Goal: Information Seeking & Learning: Learn about a topic

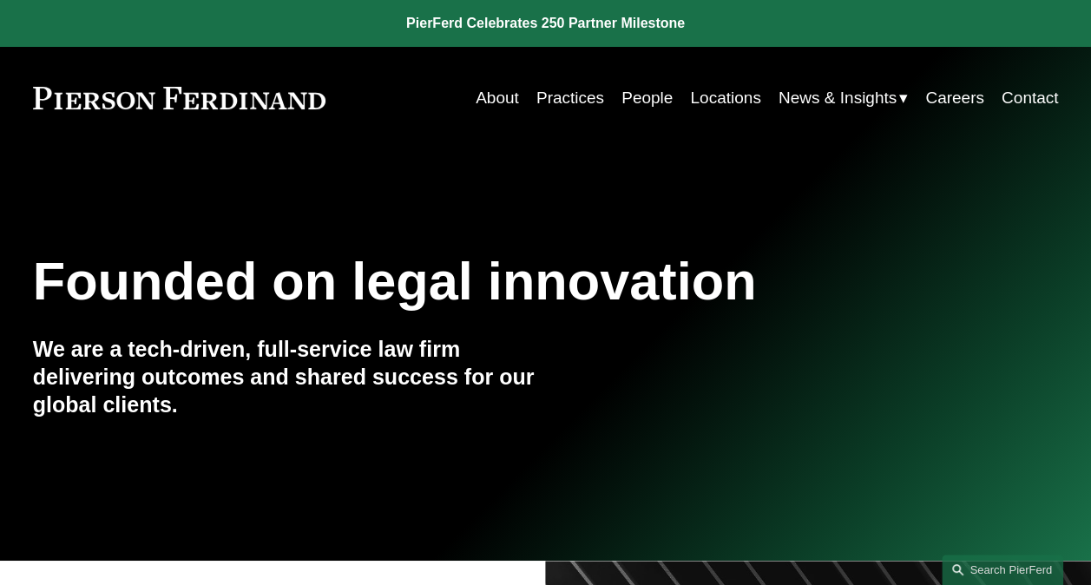
click at [592, 106] on link "Practices" at bounding box center [571, 98] width 68 height 33
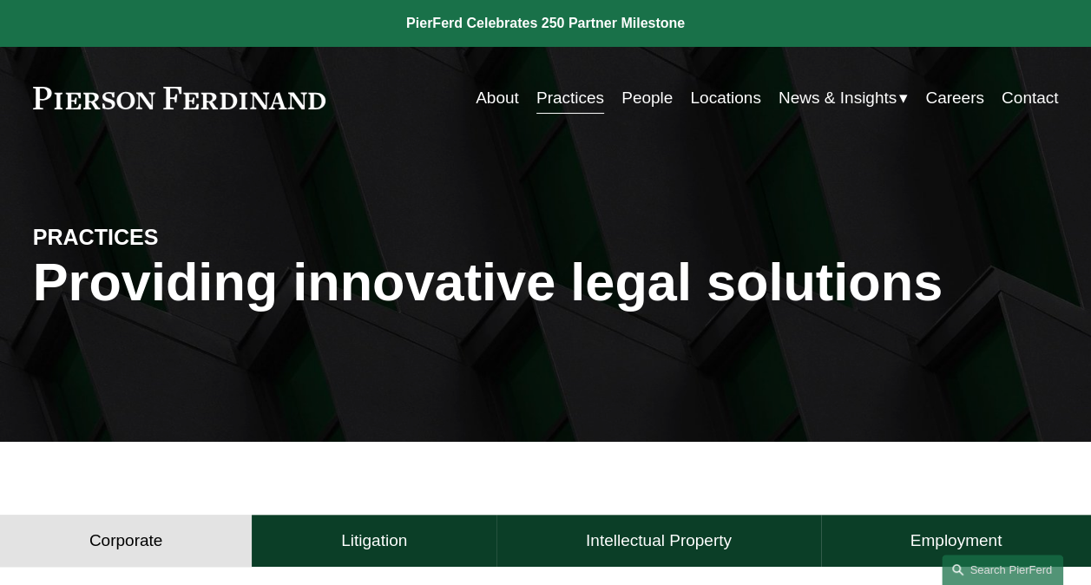
click at [360, 542] on h4 "Litigation" at bounding box center [374, 541] width 66 height 21
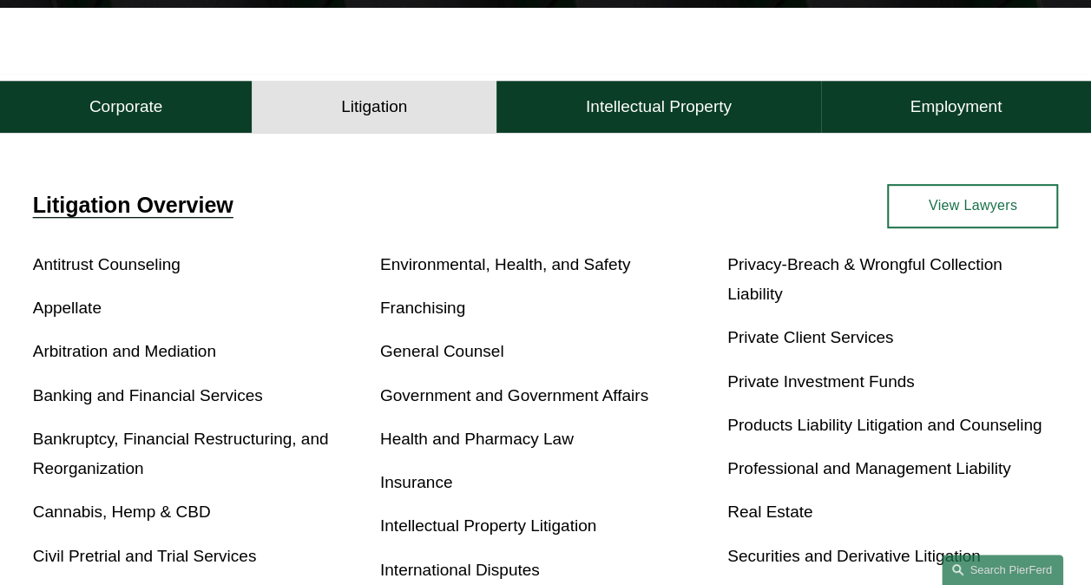
scroll to position [695, 0]
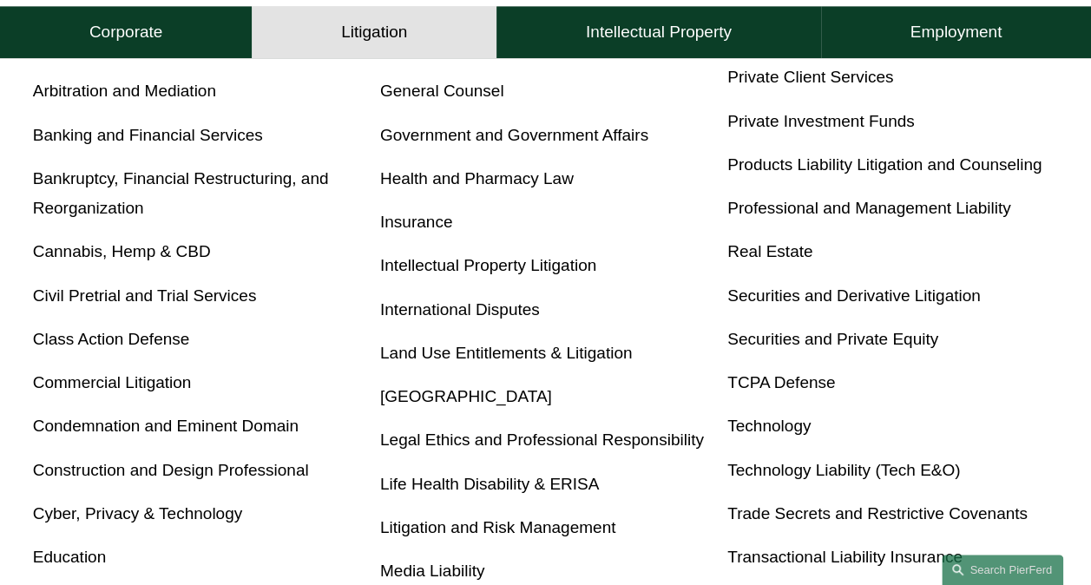
click at [476, 313] on link "International Disputes" at bounding box center [460, 309] width 160 height 18
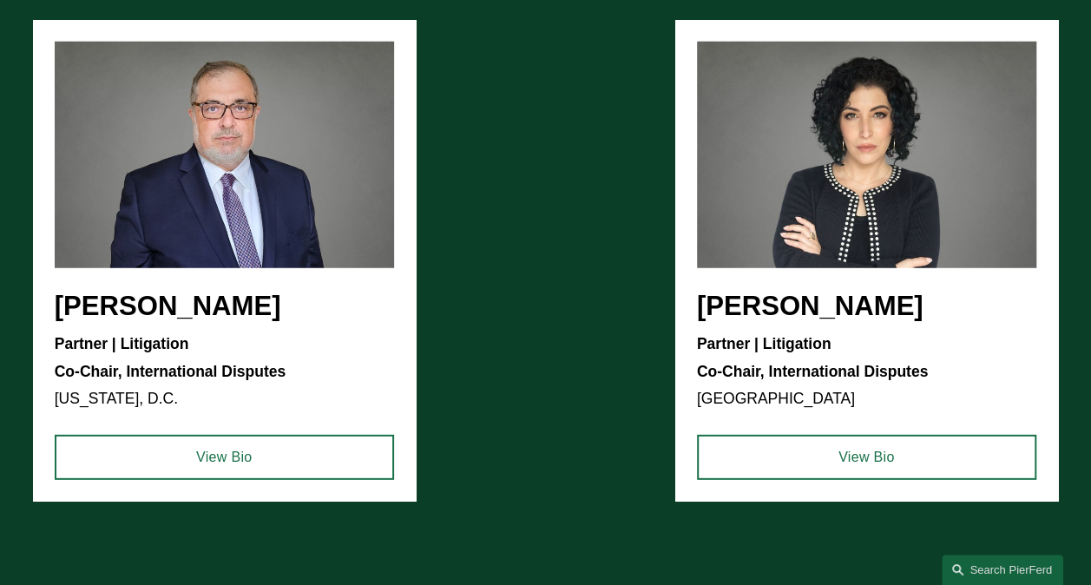
scroll to position [1997, 0]
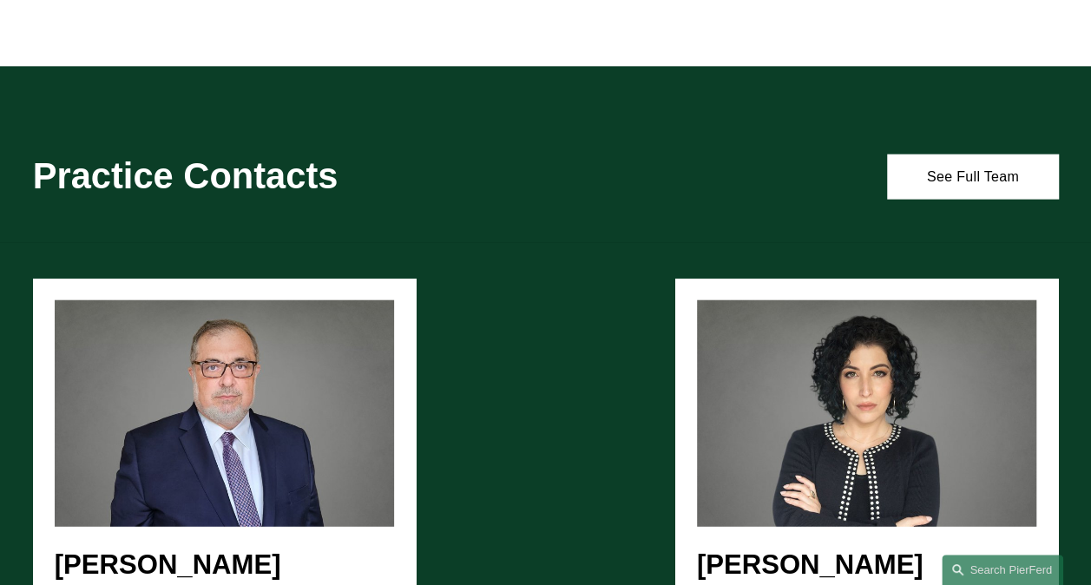
click at [945, 163] on link "See Full Team" at bounding box center [972, 177] width 171 height 44
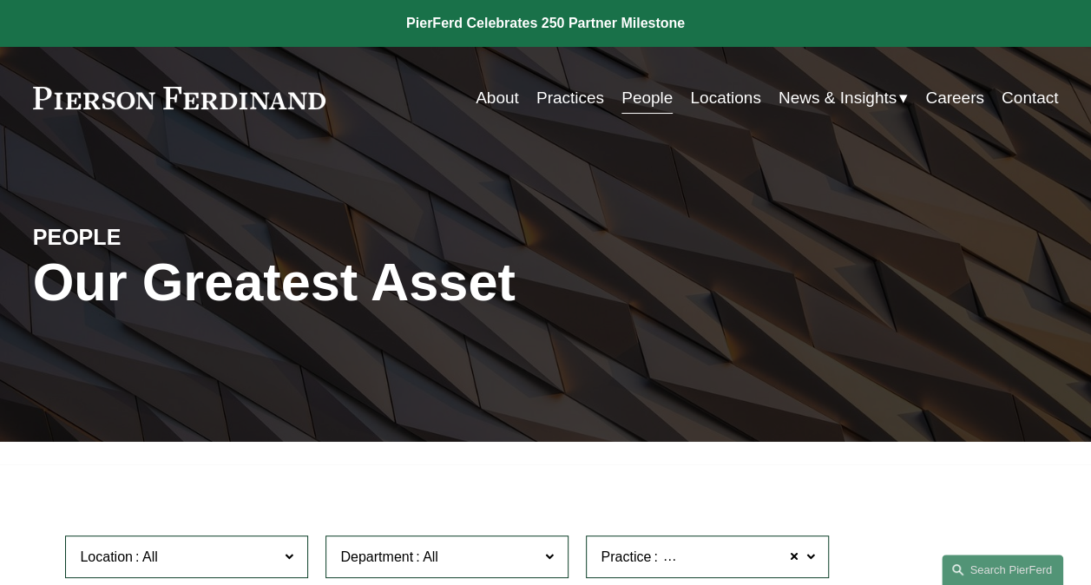
click at [545, 96] on link "Practices" at bounding box center [571, 98] width 68 height 33
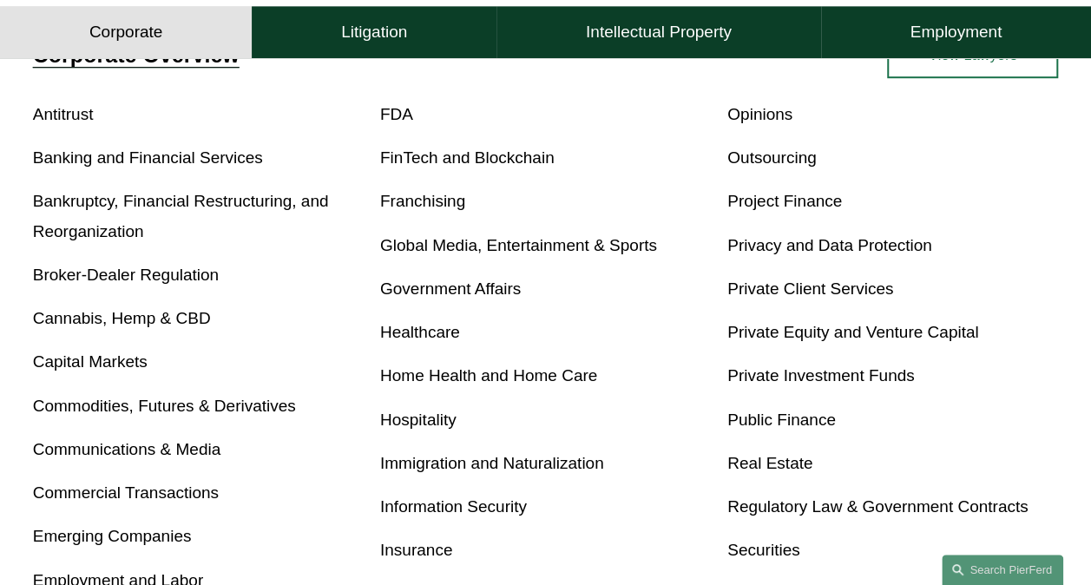
scroll to position [781, 0]
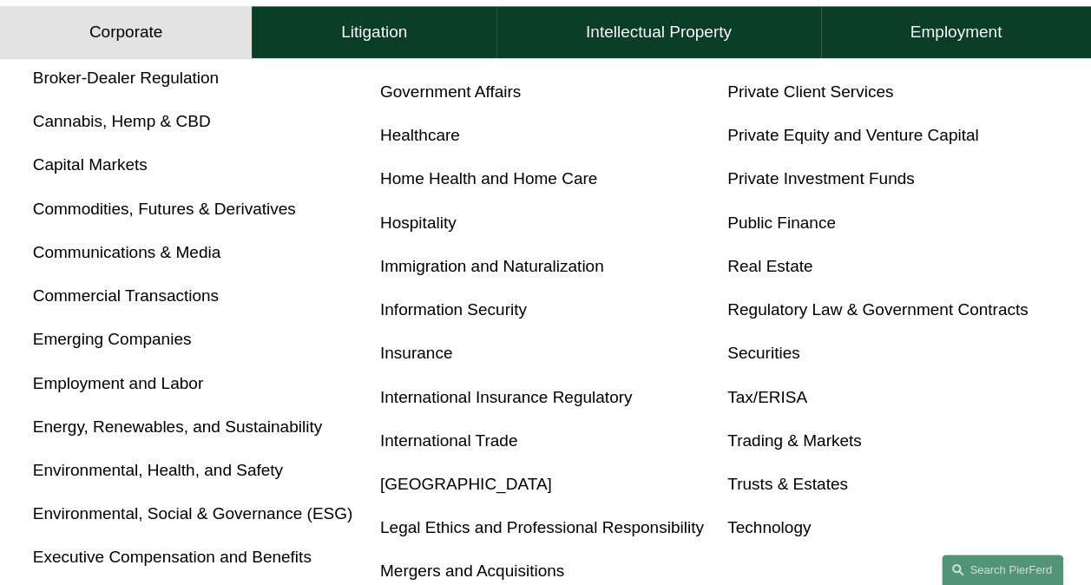
click at [415, 445] on link "International Trade" at bounding box center [448, 441] width 137 height 18
click at [343, 15] on button "Litigation" at bounding box center [374, 33] width 245 height 52
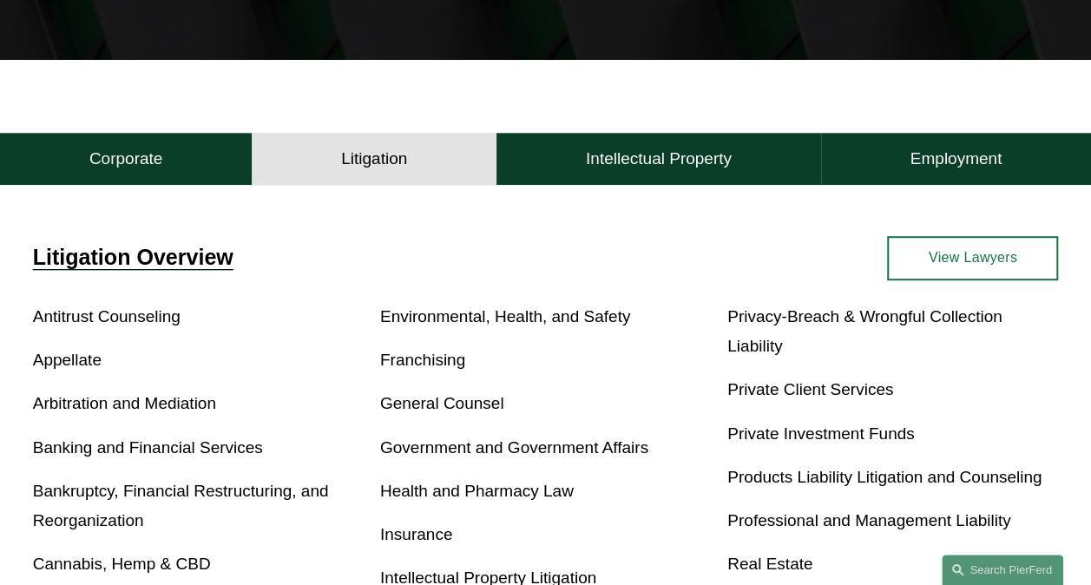
scroll to position [556, 0]
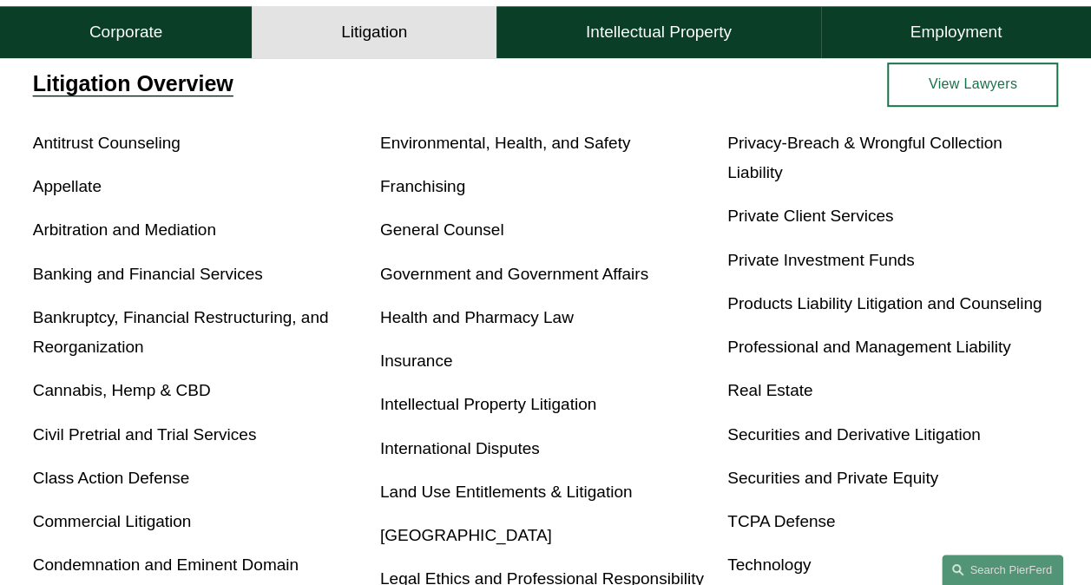
click at [508, 457] on link "International Disputes" at bounding box center [460, 448] width 160 height 18
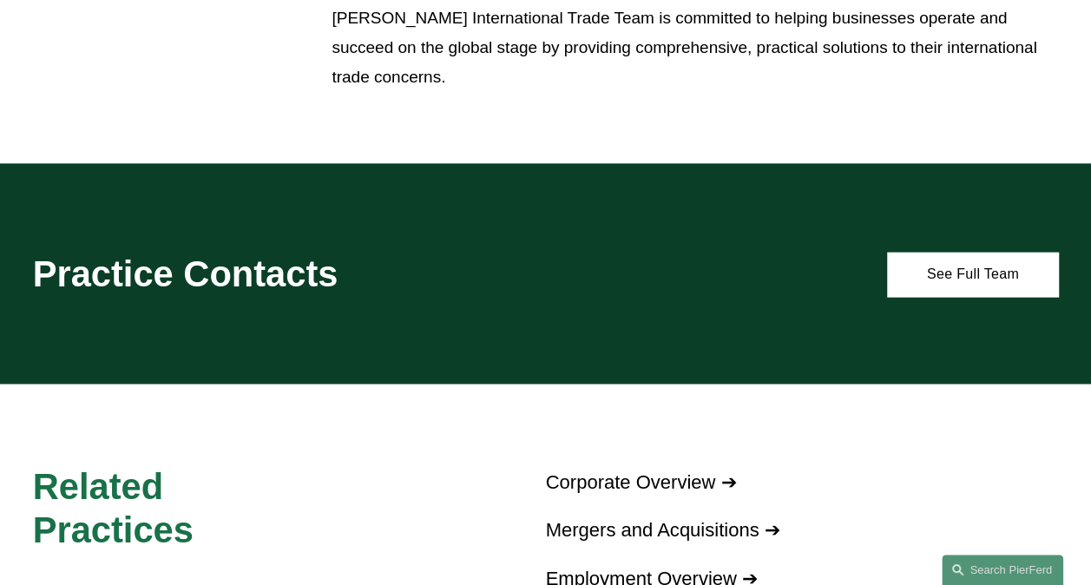
scroll to position [1972, 0]
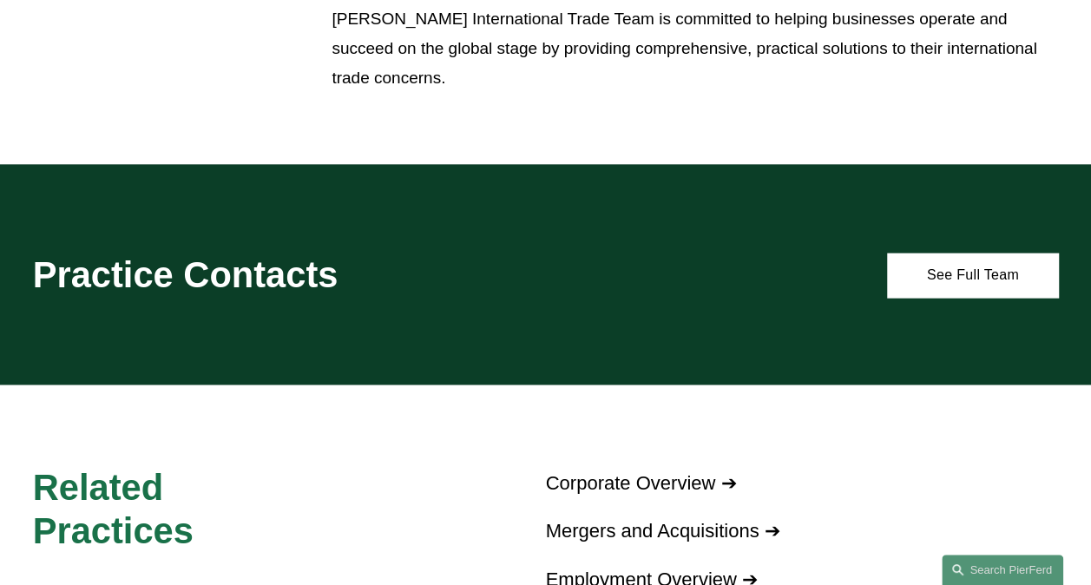
click at [960, 254] on link "See Full Team" at bounding box center [972, 276] width 171 height 44
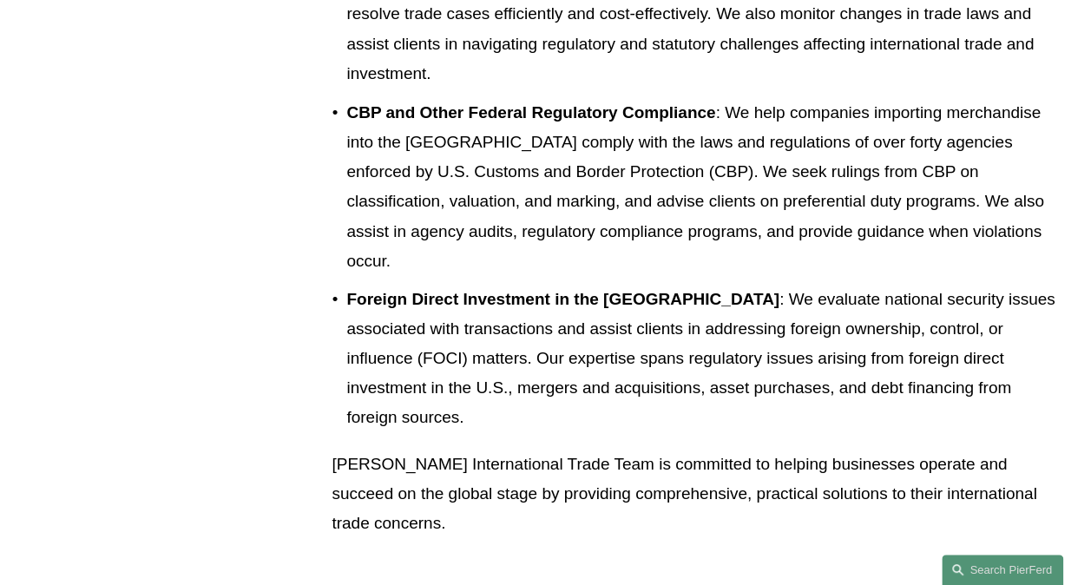
scroll to position [1451, 0]
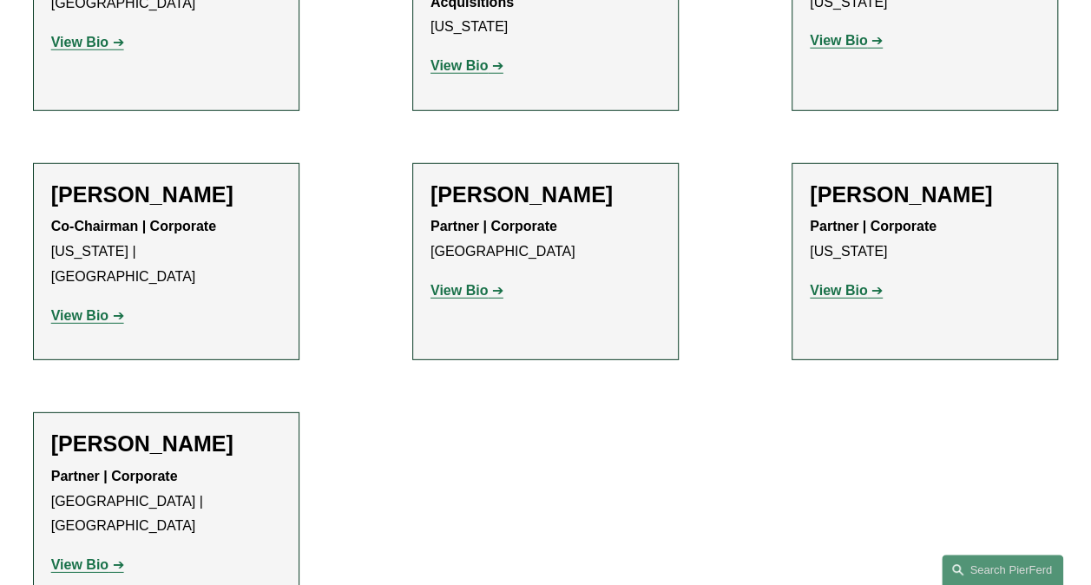
scroll to position [2431, 0]
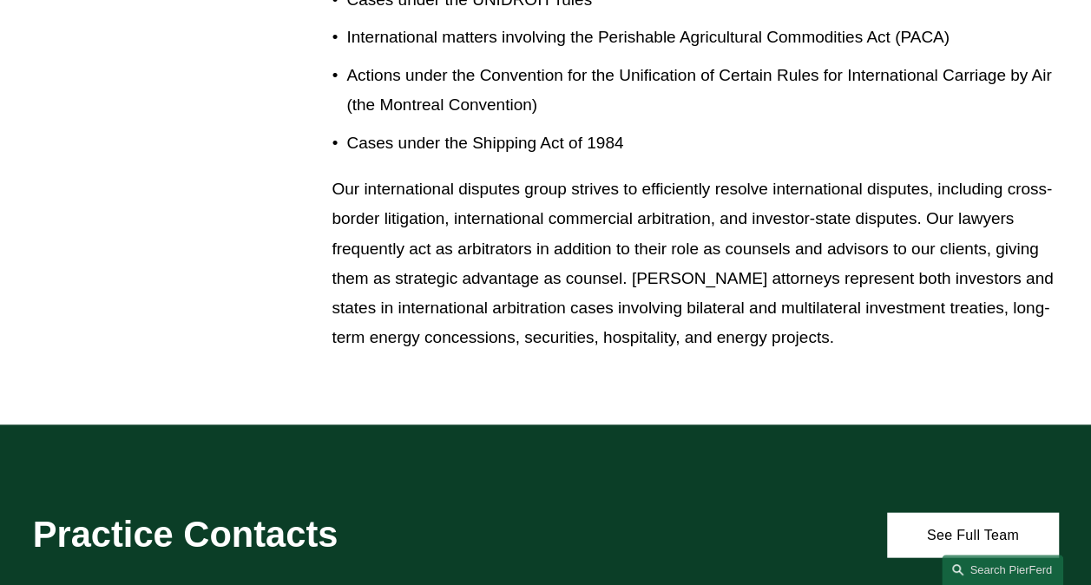
scroll to position [1737, 0]
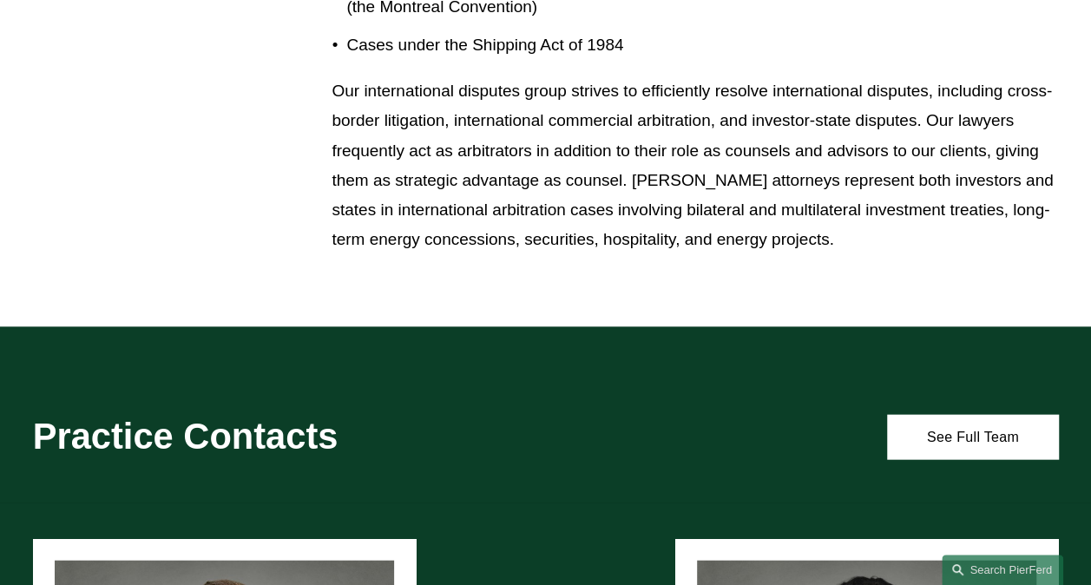
click at [985, 419] on link "See Full Team" at bounding box center [972, 437] width 171 height 44
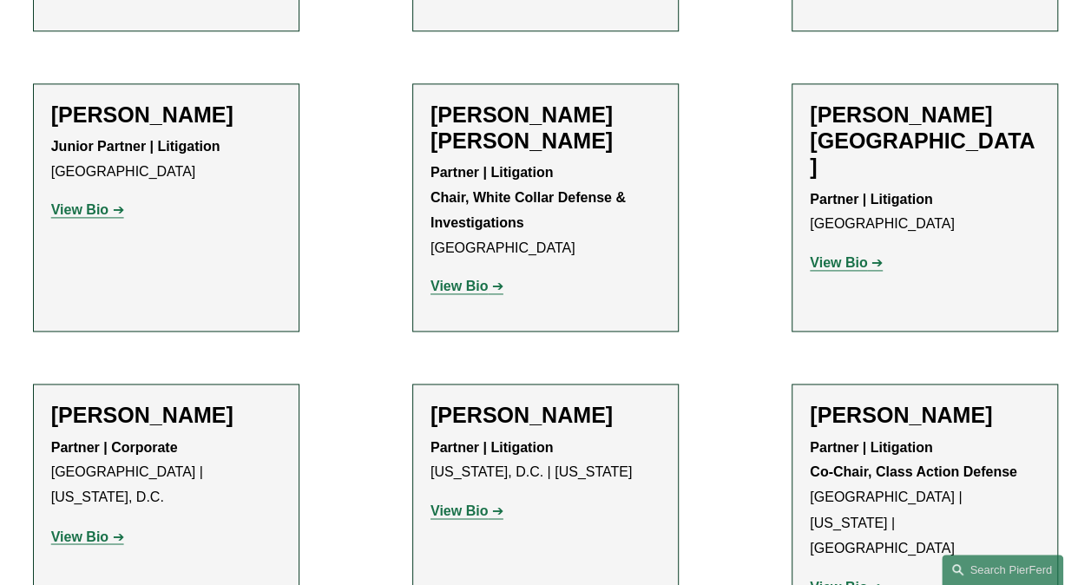
scroll to position [1129, 0]
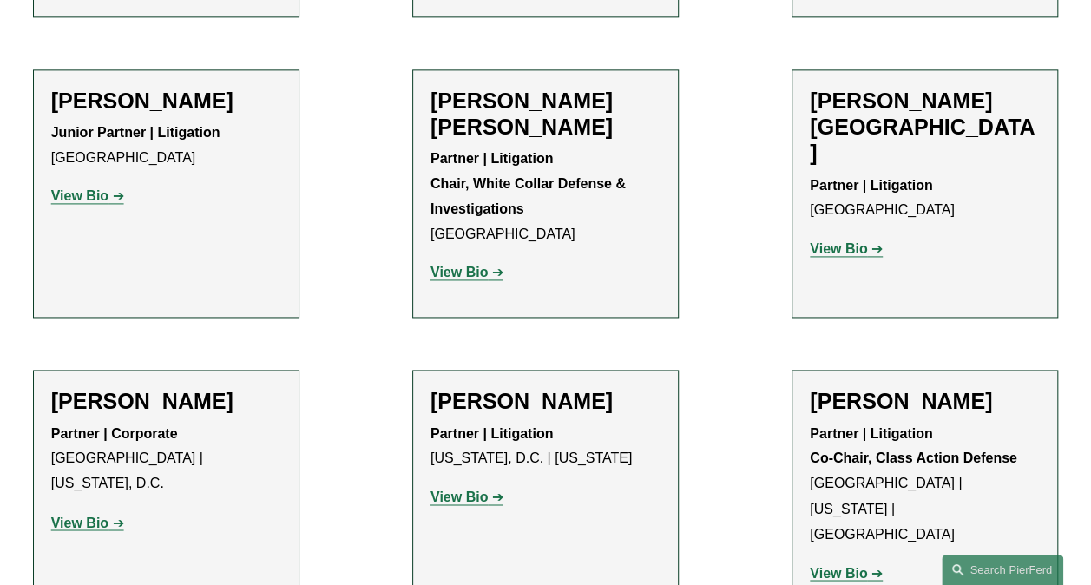
click at [821, 565] on strong "View Bio" at bounding box center [838, 572] width 57 height 15
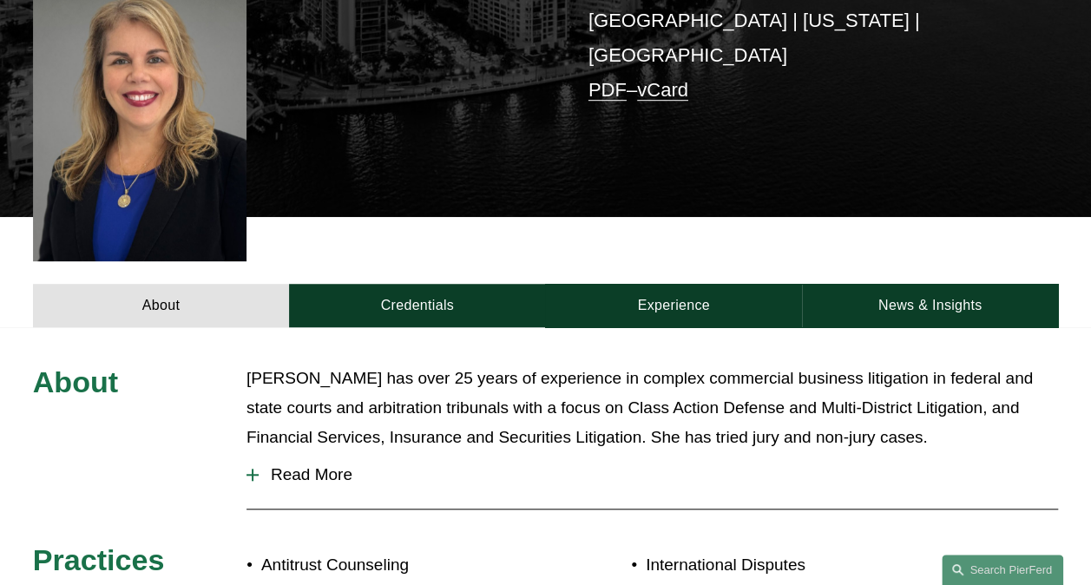
scroll to position [521, 0]
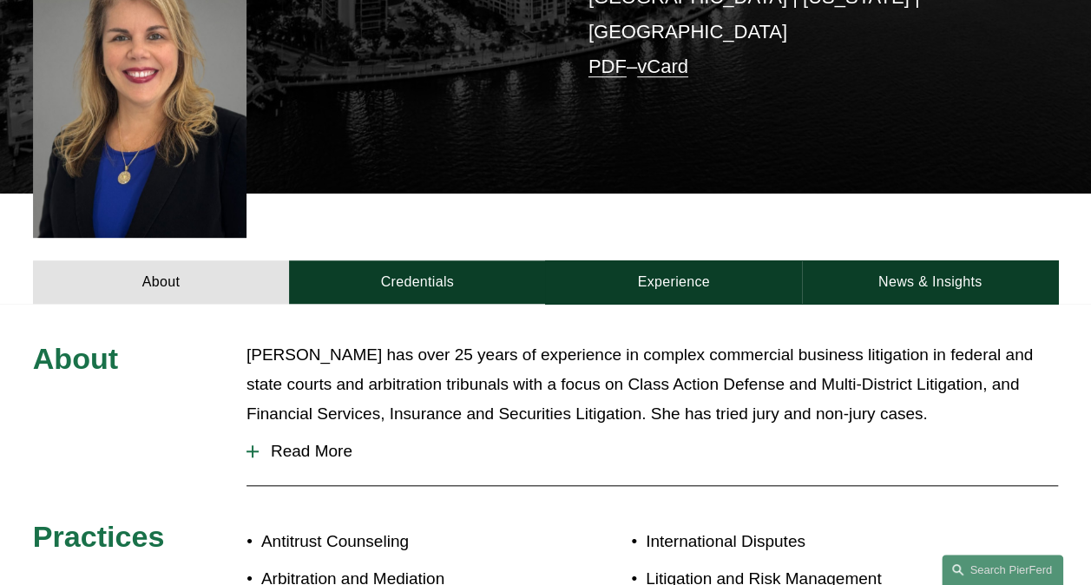
click at [332, 442] on span "Read More" at bounding box center [659, 451] width 800 height 19
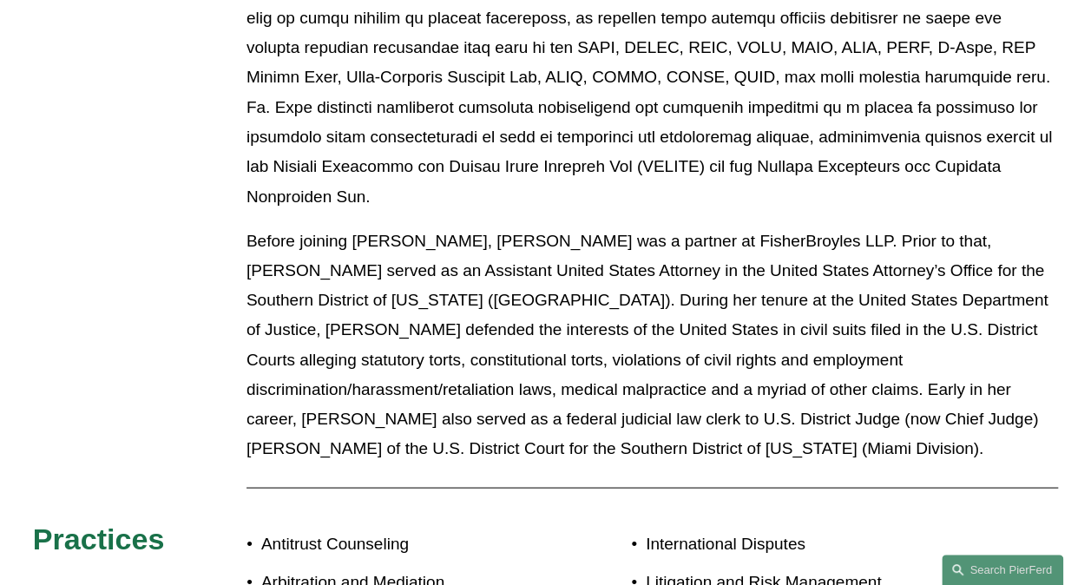
scroll to position [1476, 0]
